Goal: Information Seeking & Learning: Learn about a topic

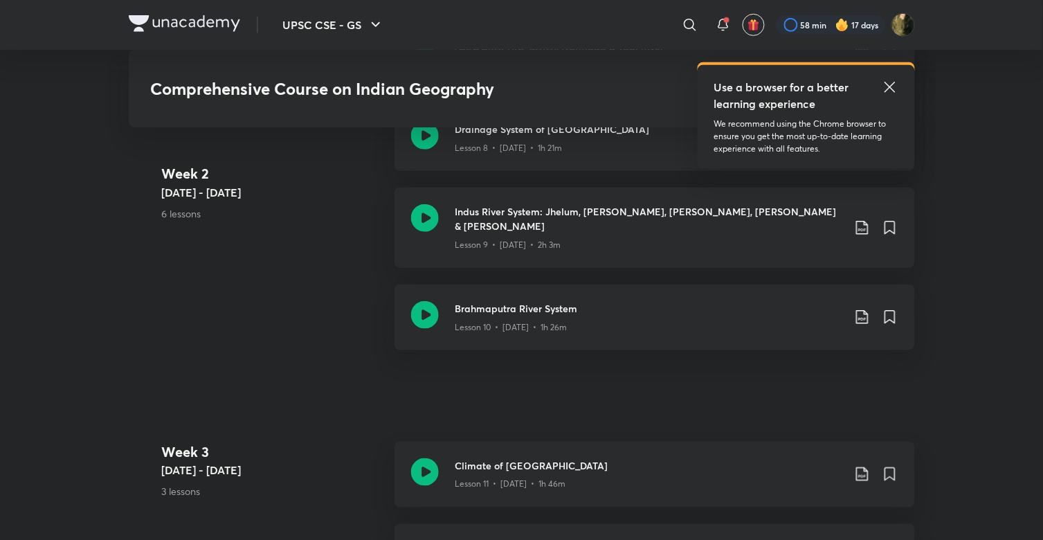
scroll to position [1465, 0]
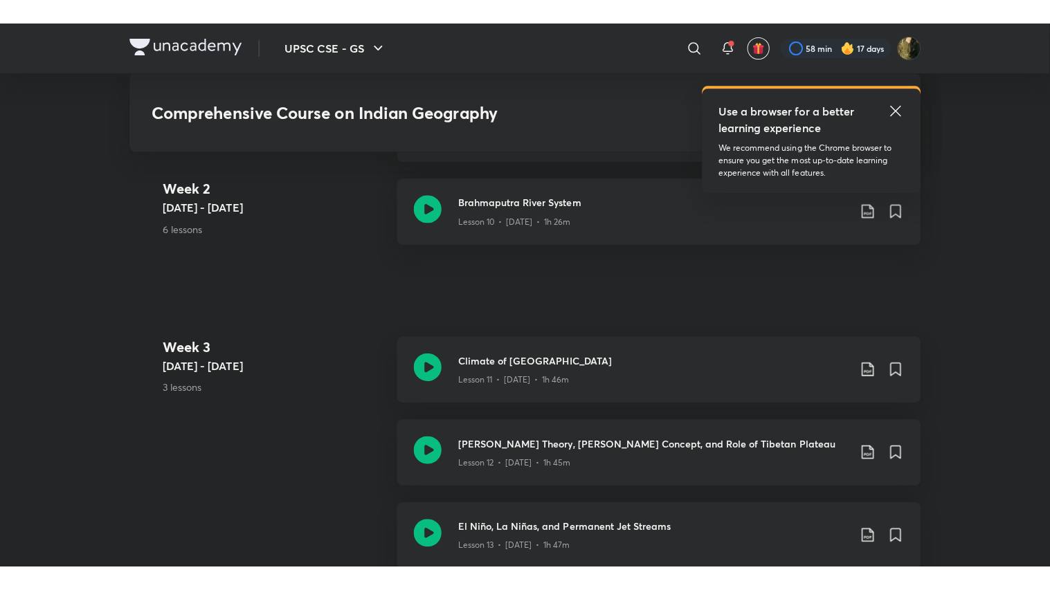
scroll to position [1679, 0]
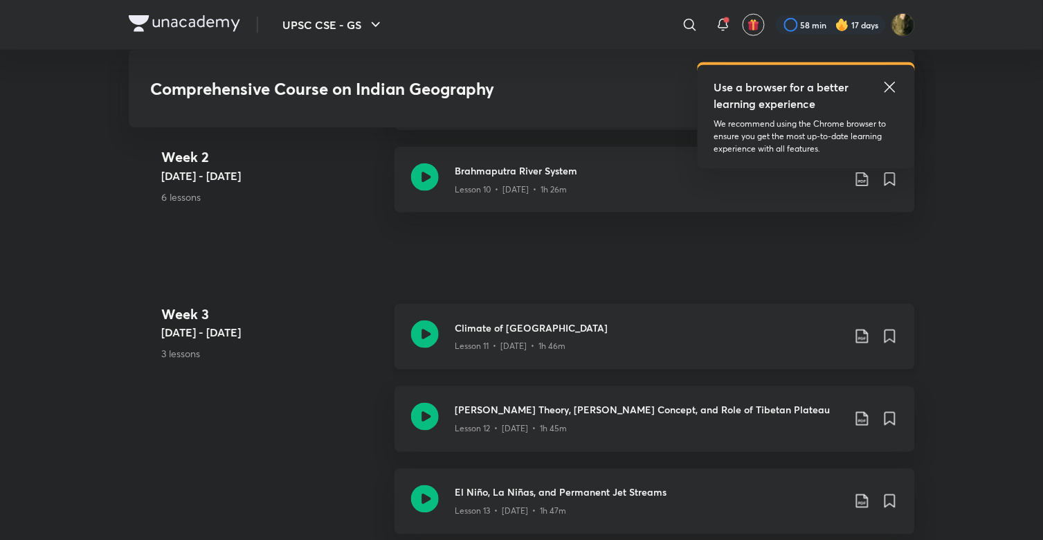
click at [531, 335] on div "Lesson 11 • [DATE] • 1h 46m" at bounding box center [648, 344] width 387 height 18
